Goal: Information Seeking & Learning: Learn about a topic

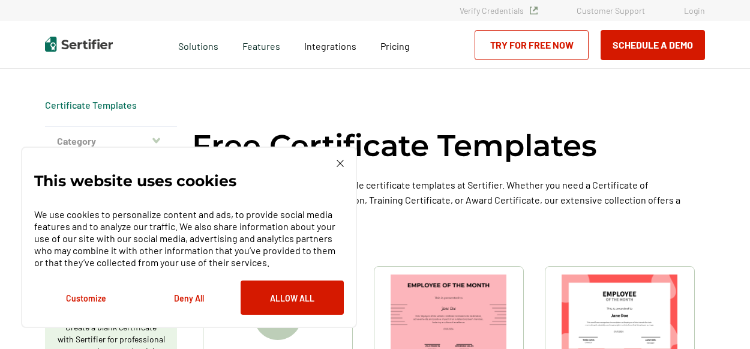
click at [340, 164] on img at bounding box center [340, 163] width 7 height 7
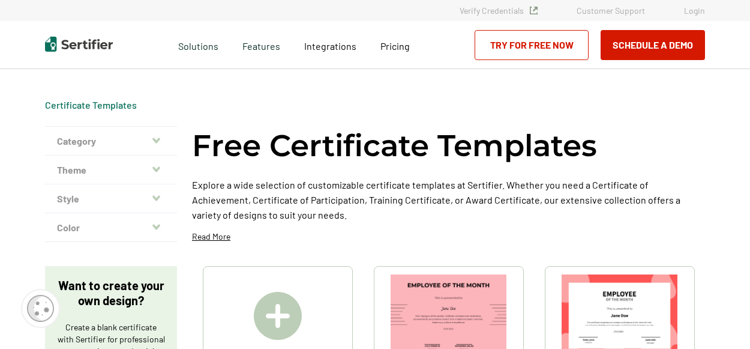
click at [115, 167] on button "Theme" at bounding box center [111, 169] width 132 height 29
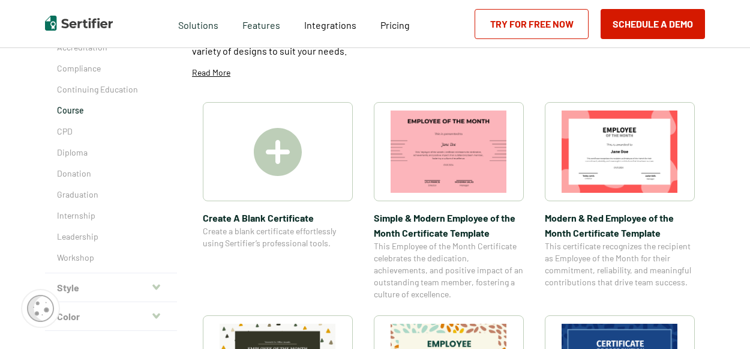
scroll to position [161, 0]
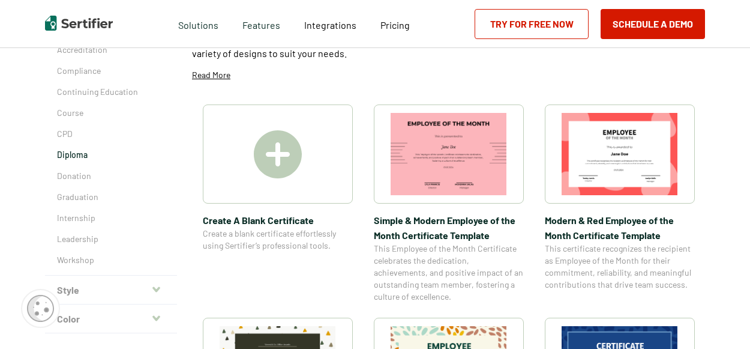
click at [76, 151] on p "Diploma" at bounding box center [111, 155] width 108 height 12
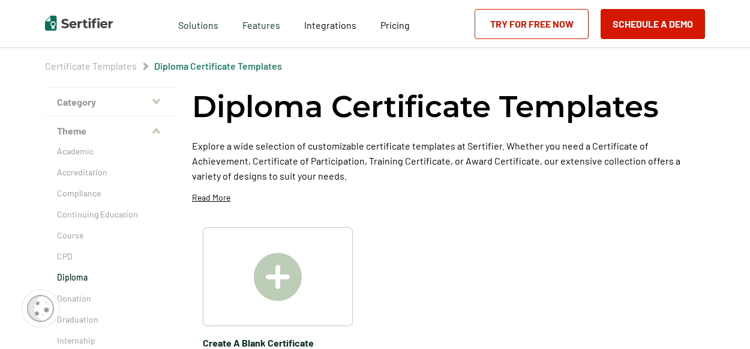
scroll to position [32, 0]
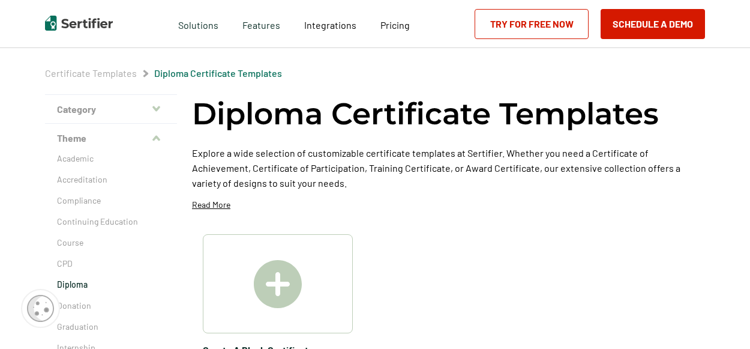
click at [116, 110] on button "Category" at bounding box center [111, 109] width 132 height 29
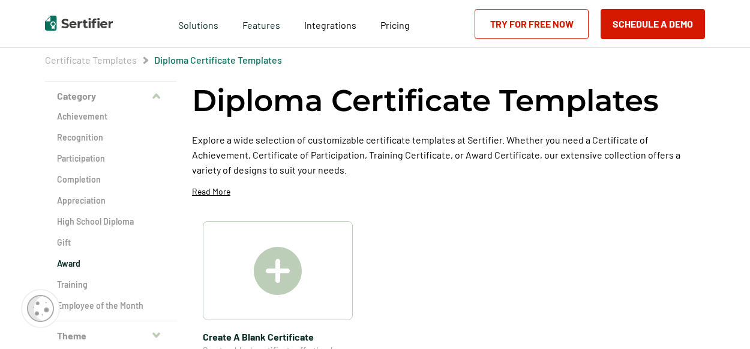
scroll to position [46, 0]
click at [76, 265] on h2 "Award" at bounding box center [111, 263] width 108 height 12
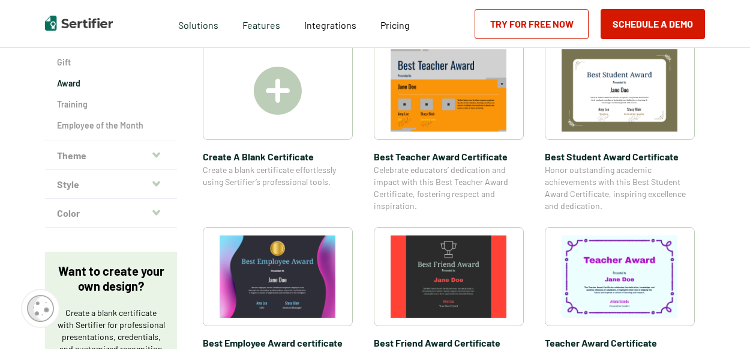
scroll to position [218, 0]
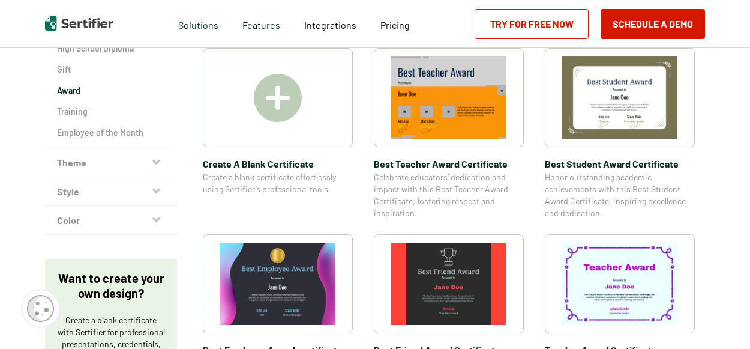
click at [133, 193] on button "Style" at bounding box center [111, 191] width 132 height 29
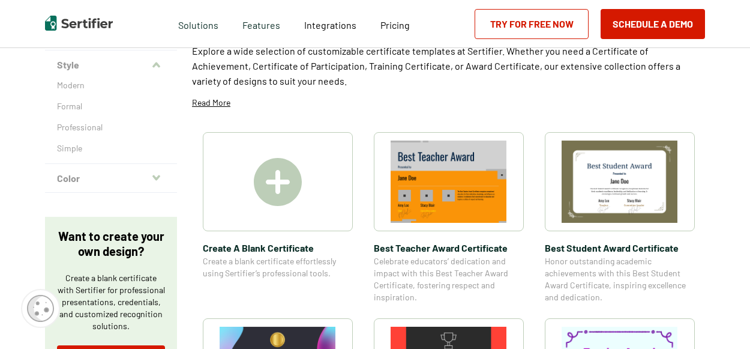
scroll to position [0, 0]
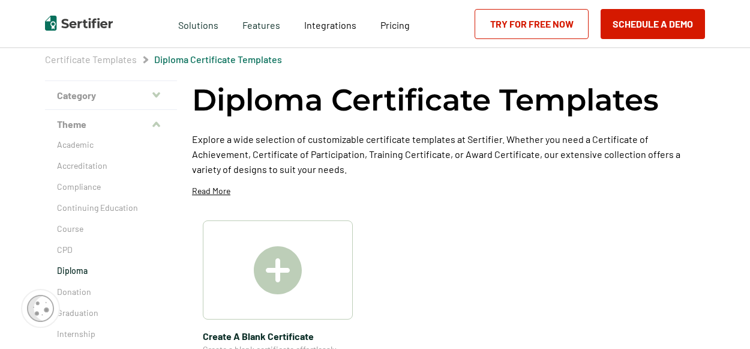
scroll to position [161, 0]
